Goal: Task Accomplishment & Management: Manage account settings

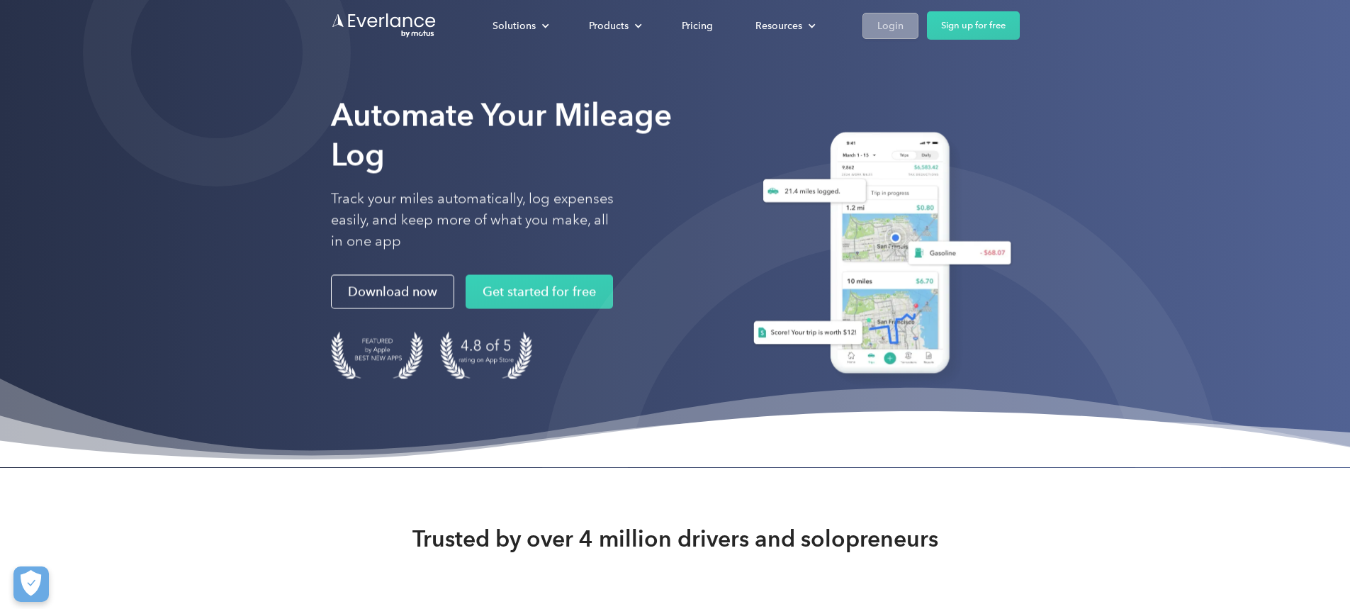
click at [903, 26] on div "Login" at bounding box center [890, 26] width 26 height 18
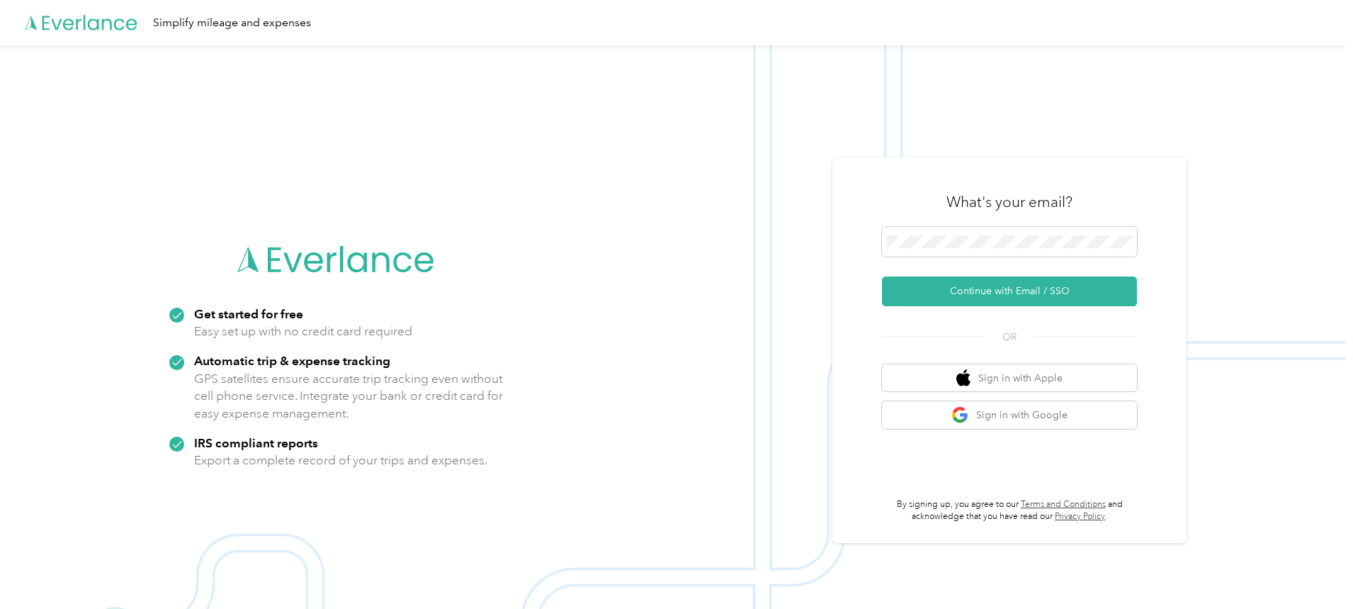
click at [961, 225] on div "What's your email?" at bounding box center [1009, 202] width 255 height 50
click at [1002, 288] on button "Continue with Email / SSO" at bounding box center [1009, 291] width 255 height 30
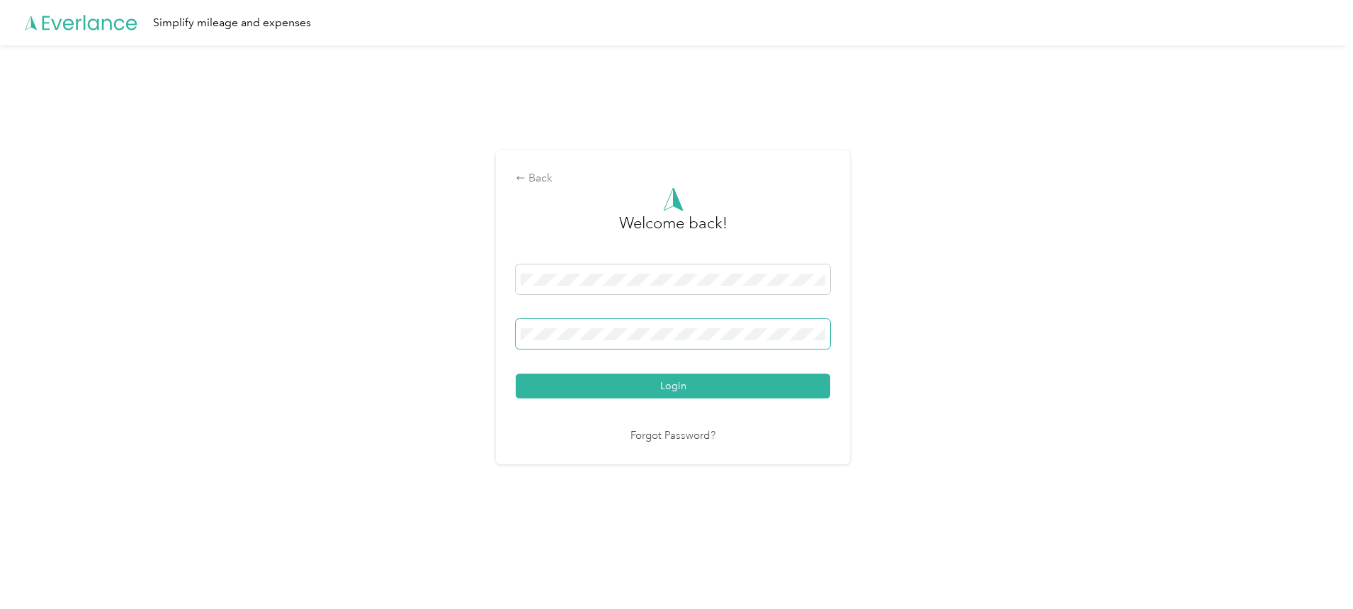
click at [516, 373] on button "Login" at bounding box center [673, 385] width 315 height 25
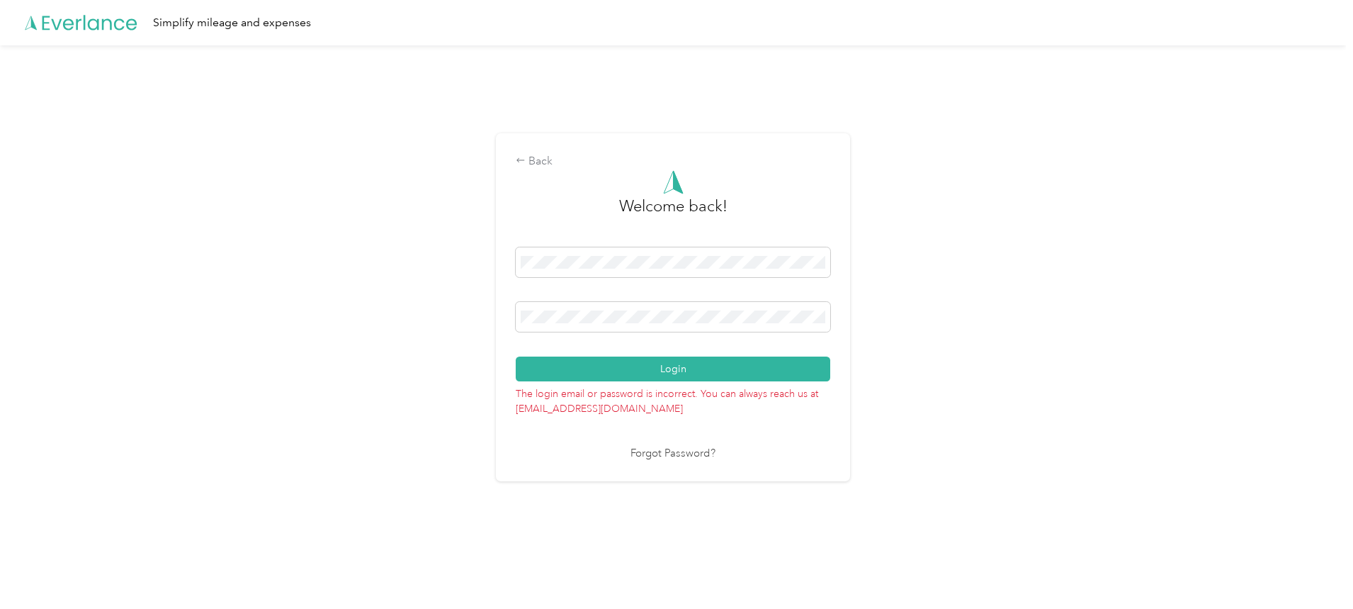
click at [484, 319] on div "Back Welcome back! Login The login email or password is incorrect. You can alwa…" at bounding box center [673, 313] width 1346 height 536
click at [516, 356] on button "Login" at bounding box center [673, 368] width 315 height 25
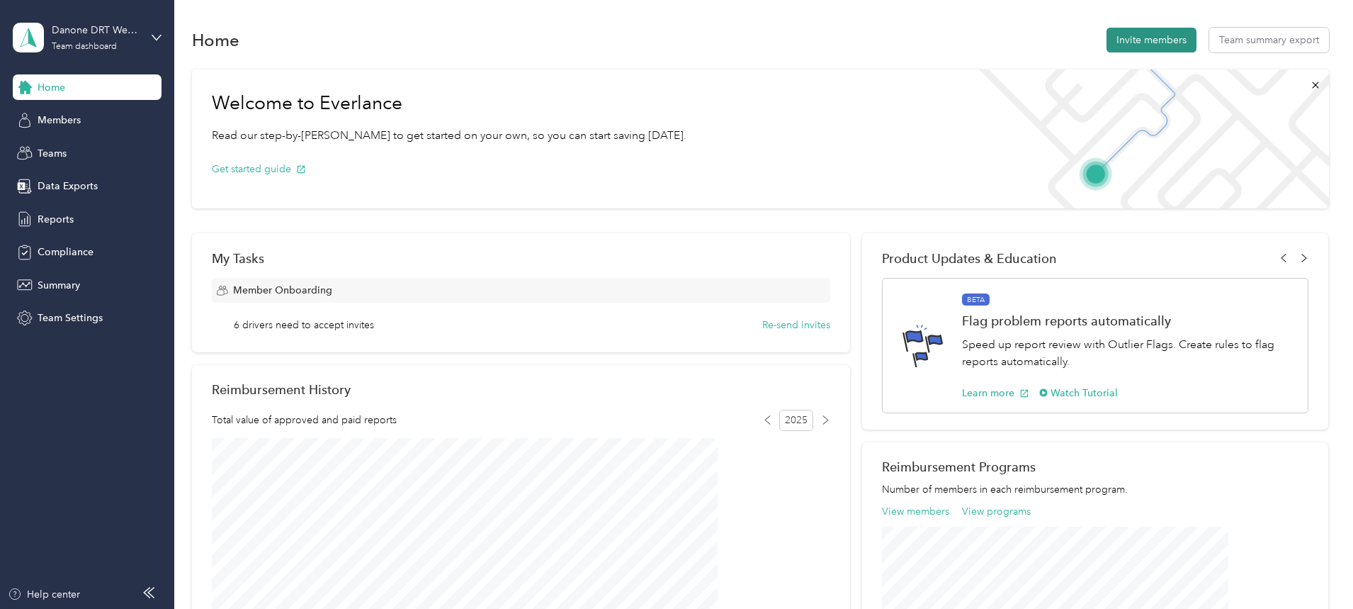
click at [1107, 45] on button "Invite members" at bounding box center [1152, 40] width 90 height 25
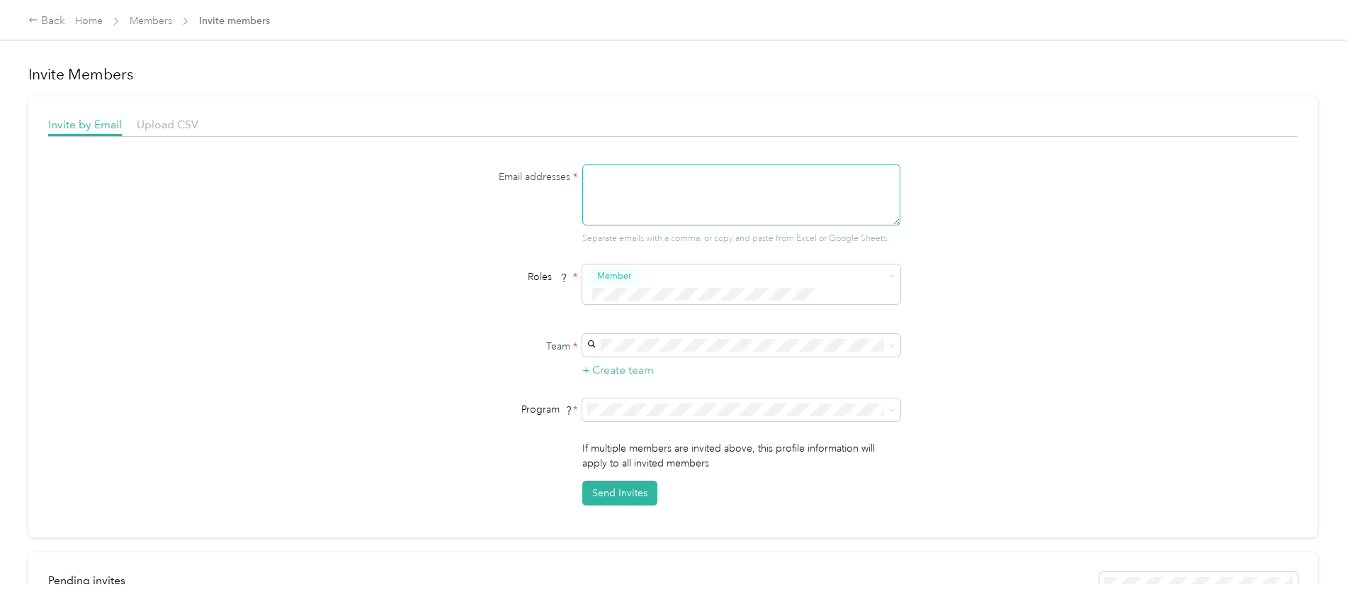
click at [616, 192] on textarea at bounding box center [741, 194] width 318 height 61
type textarea "[EMAIL_ADDRESS][PERSON_NAME][DOMAIN_NAME]"
click at [624, 480] on button "Send Invites" at bounding box center [619, 492] width 75 height 25
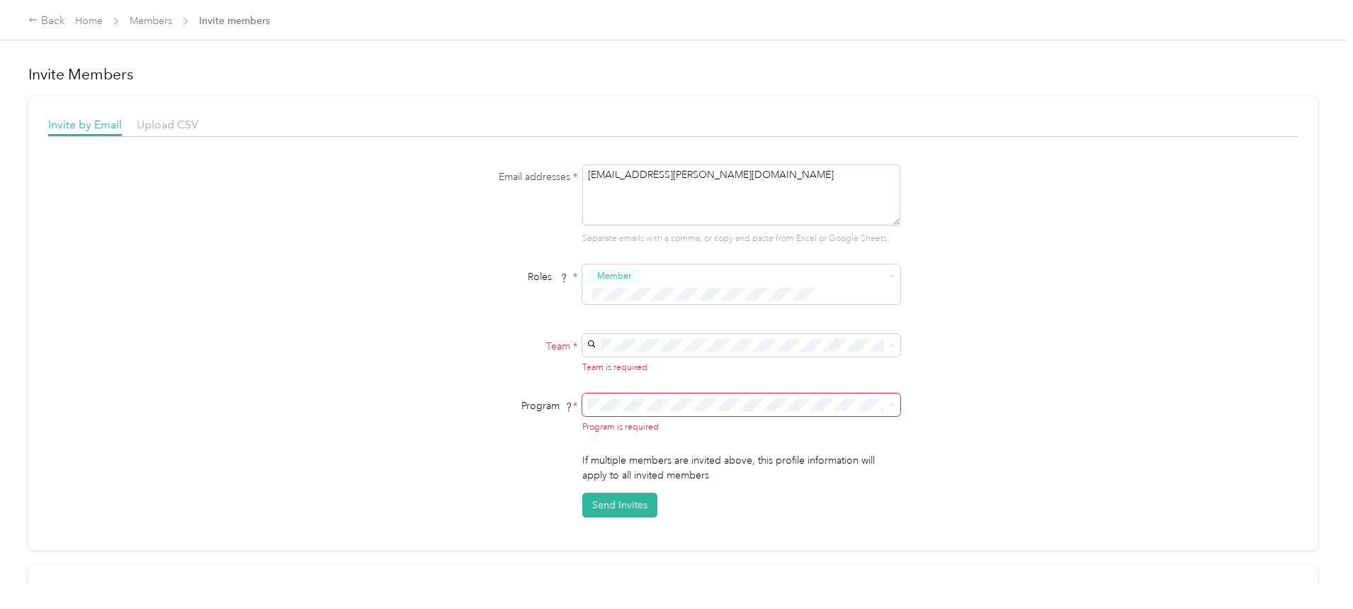
click at [460, 290] on div "Roles * Member" at bounding box center [672, 289] width 545 height 50
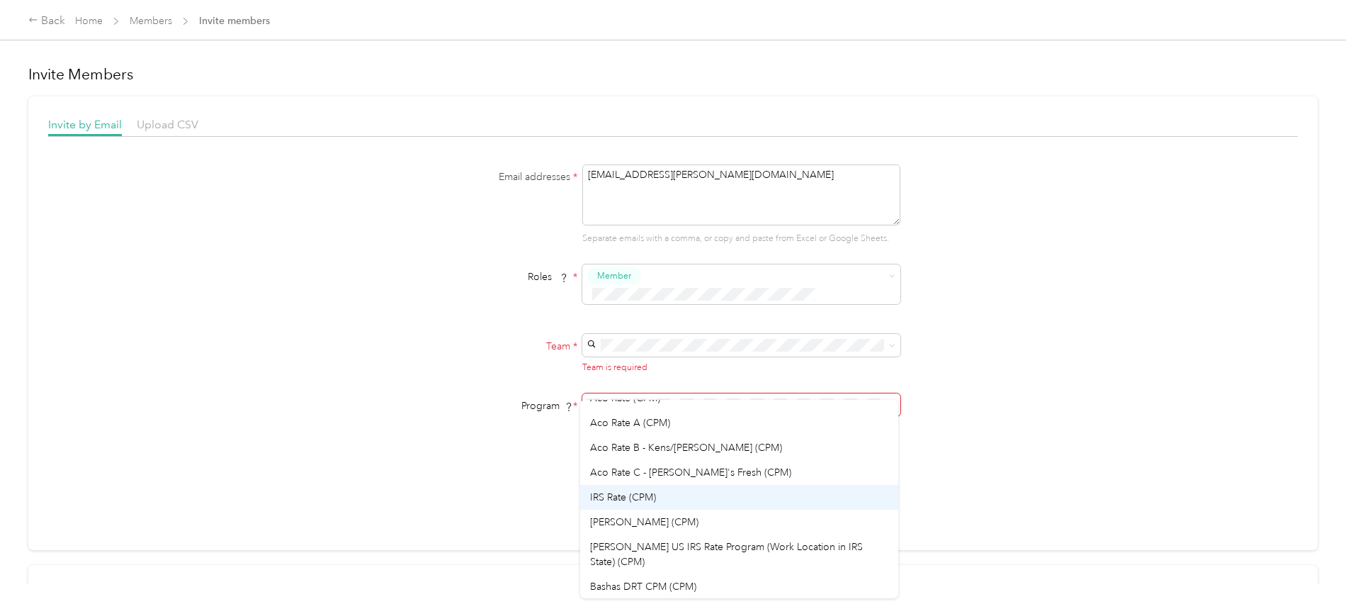
scroll to position [71, 0]
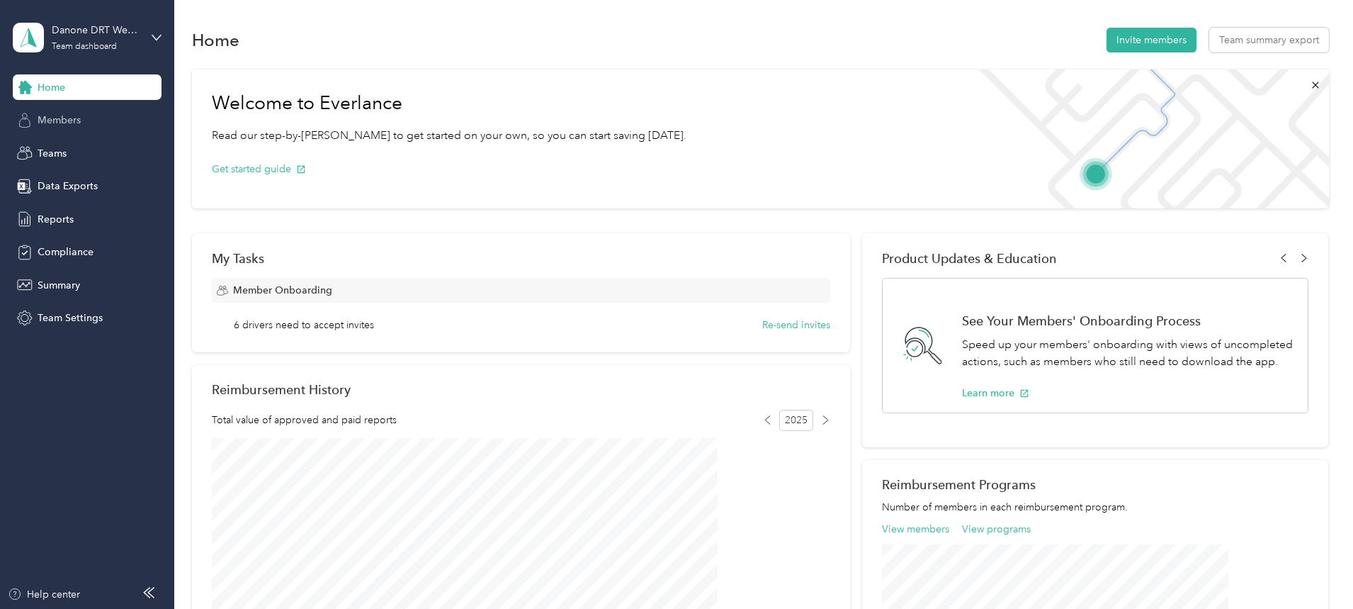
click at [57, 125] on span "Members" at bounding box center [59, 120] width 43 height 15
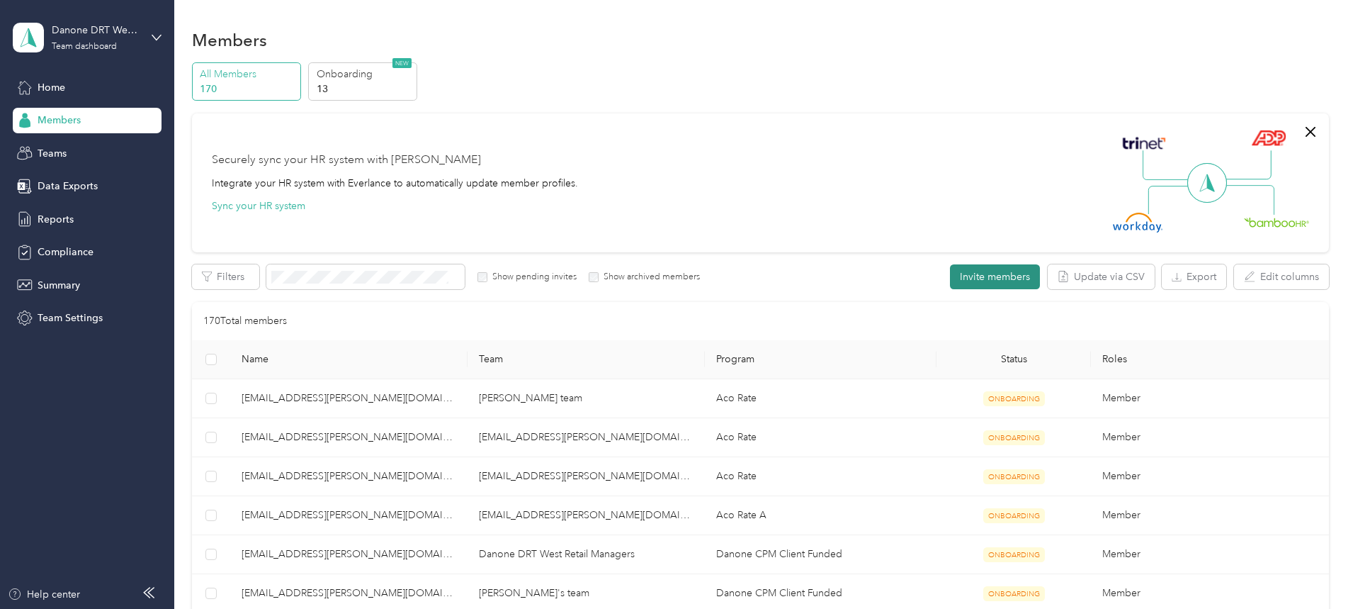
click at [950, 271] on button "Invite members" at bounding box center [995, 276] width 90 height 25
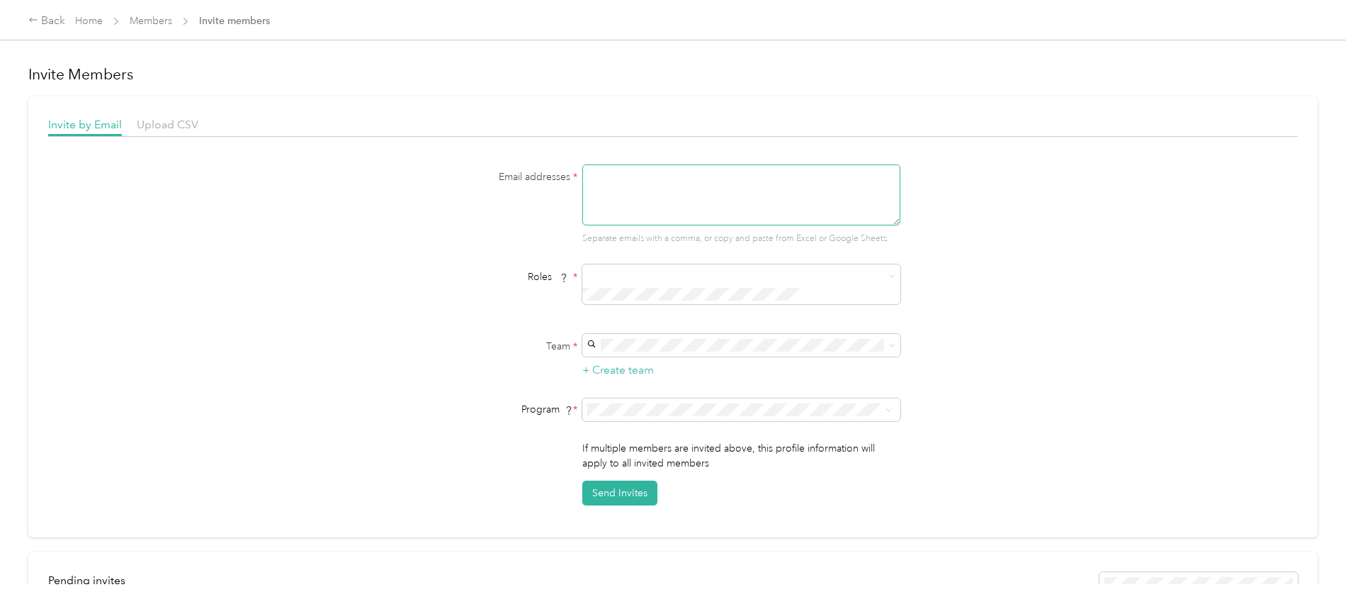
click at [606, 181] on textarea at bounding box center [741, 194] width 318 height 61
type textarea "[EMAIL_ADDRESS][PERSON_NAME][DOMAIN_NAME]"
click at [619, 273] on span "Member" at bounding box center [614, 275] width 34 height 13
click at [534, 339] on label "Team *" at bounding box center [488, 346] width 177 height 15
click at [621, 348] on span "[PERSON_NAME] team" at bounding box center [641, 352] width 103 height 12
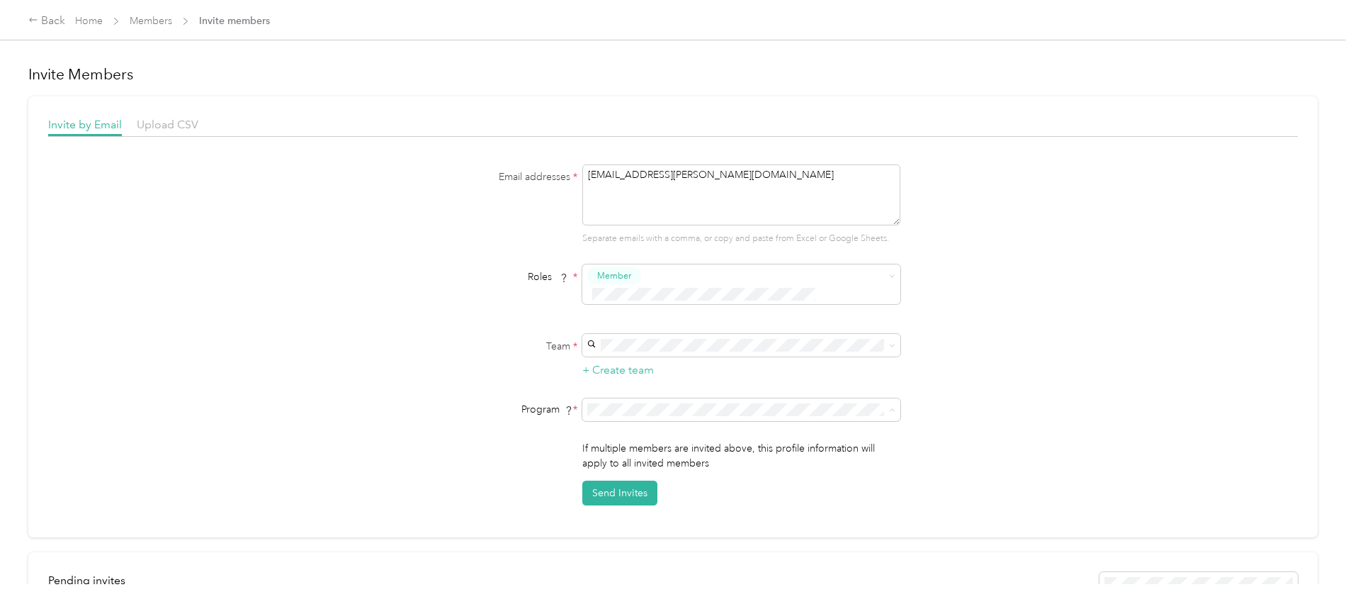
click at [643, 465] on div "Aco Rate A (CPM)" at bounding box center [739, 466] width 298 height 15
click at [609, 480] on button "Send Invites" at bounding box center [619, 492] width 75 height 25
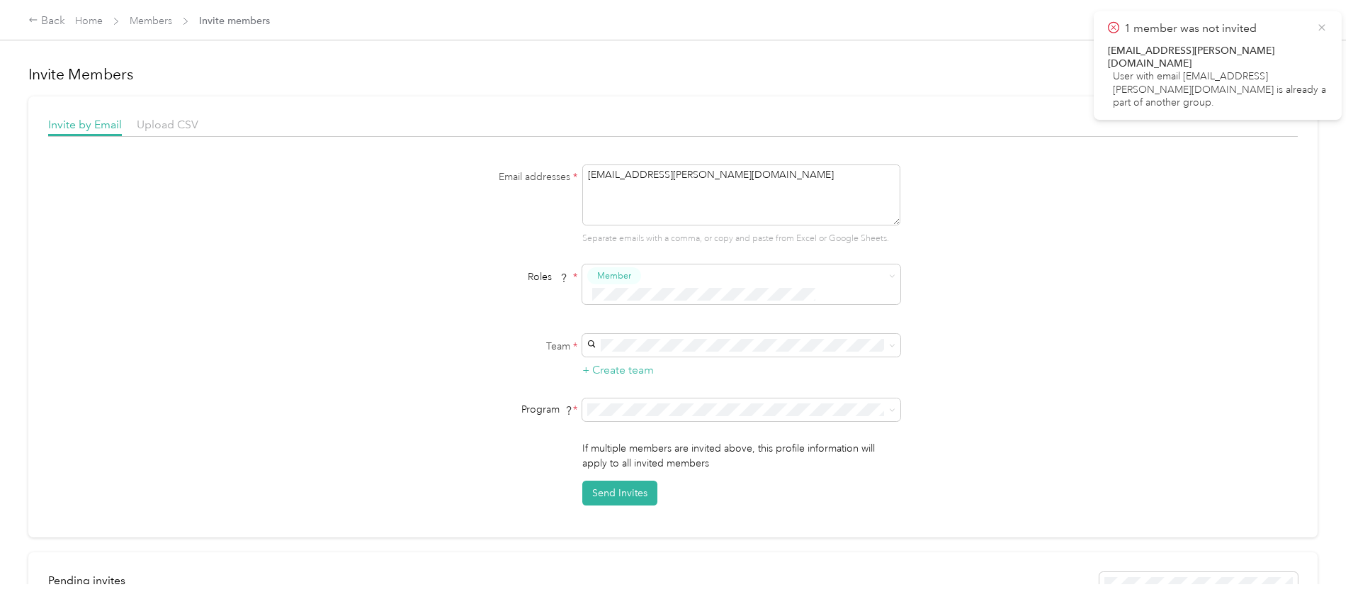
click at [1323, 25] on icon at bounding box center [1321, 27] width 11 height 13
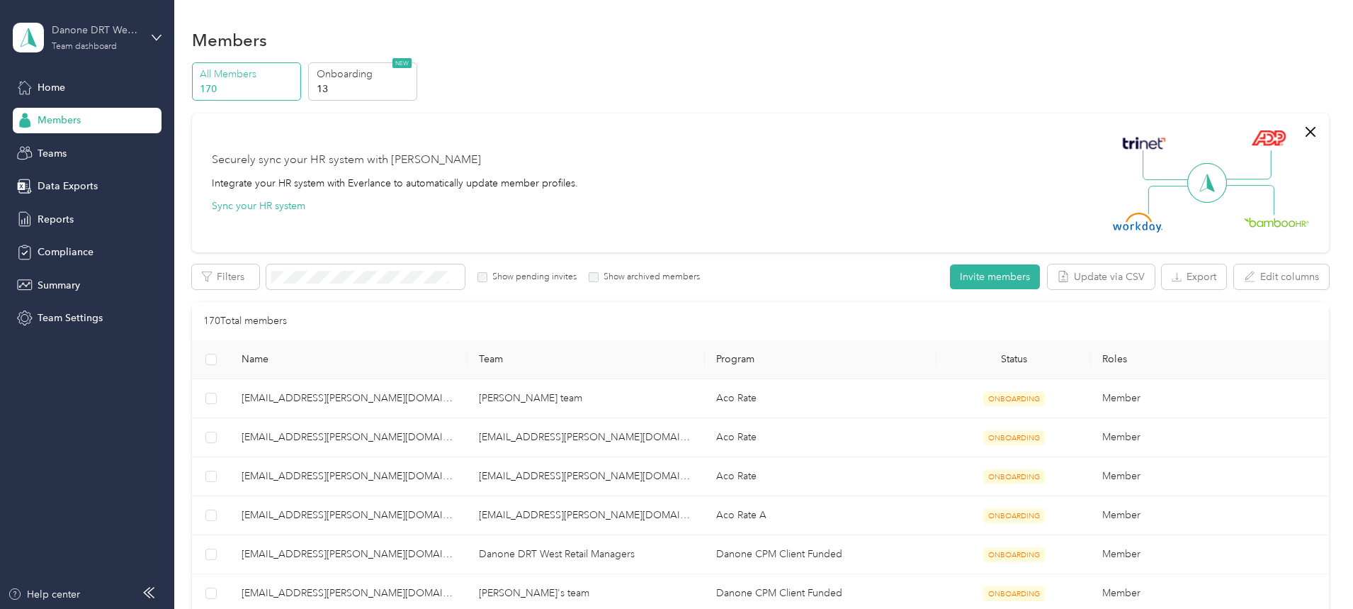
click at [103, 35] on div "Danone DRT West Retail Managers" at bounding box center [96, 30] width 89 height 15
click at [67, 179] on div "Log out" at bounding box center [53, 175] width 55 height 15
